Goal: Navigation & Orientation: Find specific page/section

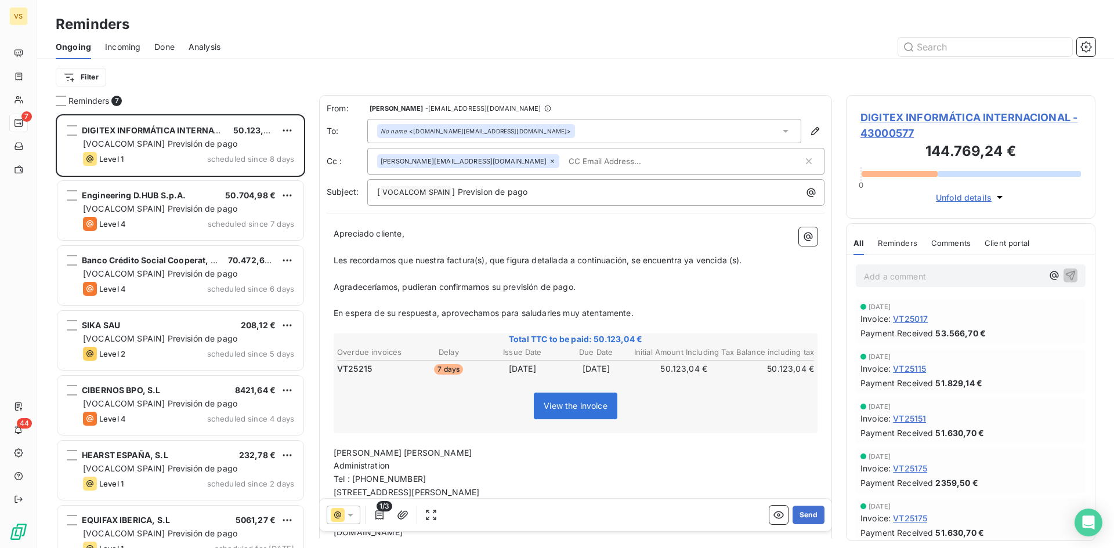
scroll to position [426, 241]
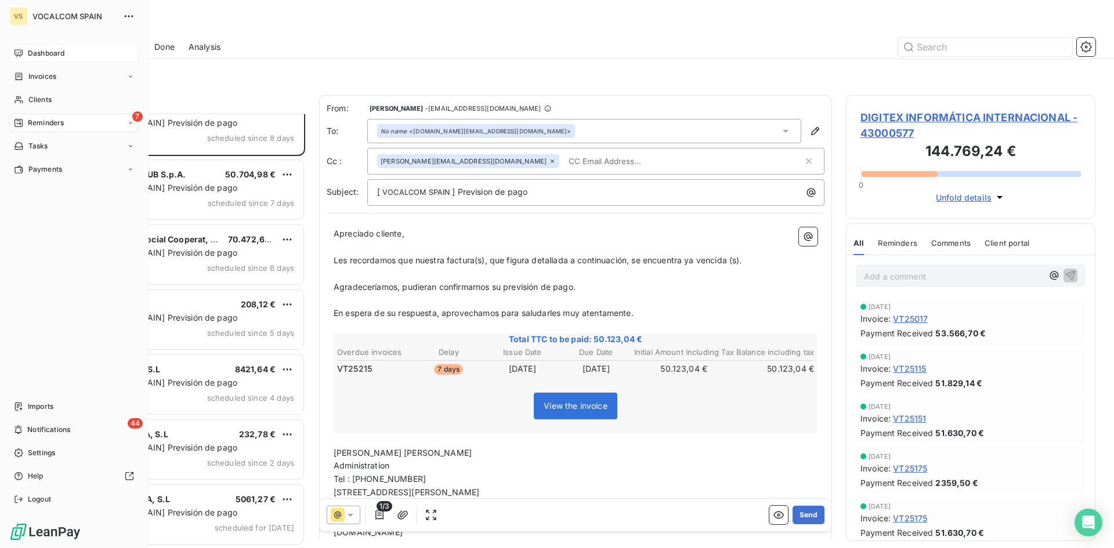
click at [19, 57] on icon at bounding box center [18, 53] width 9 height 9
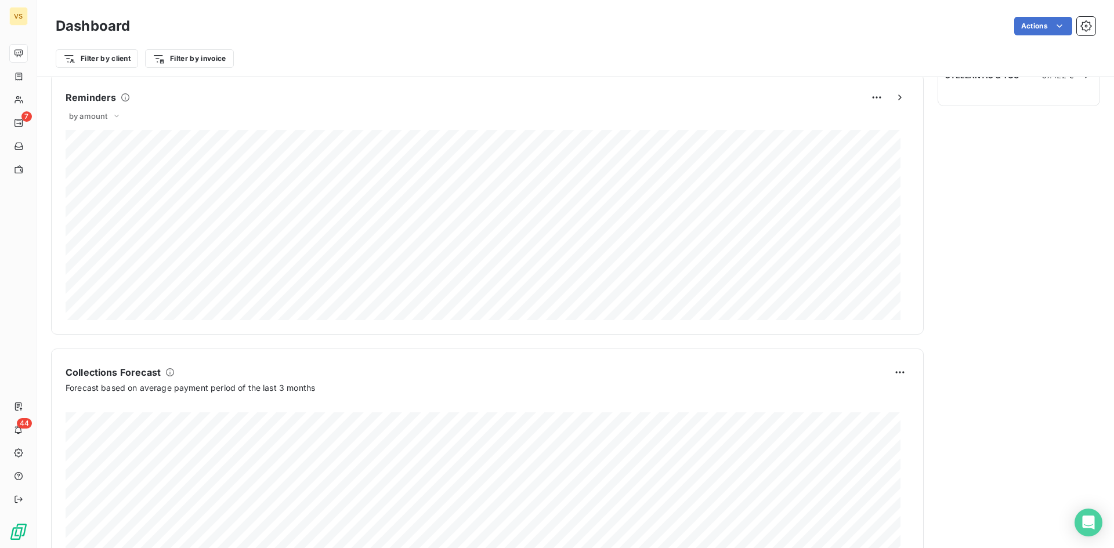
scroll to position [582, 0]
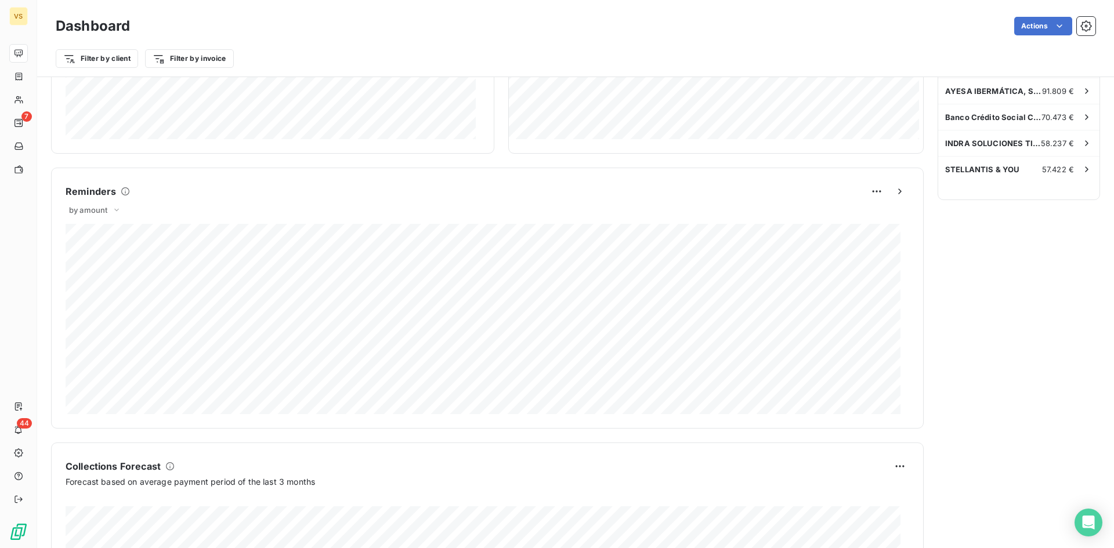
scroll to position [582, 0]
